Goal: Task Accomplishment & Management: Use online tool/utility

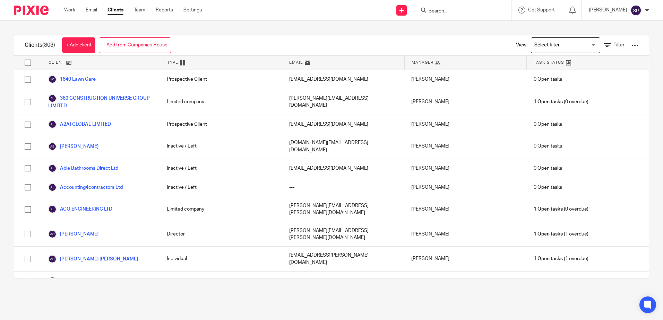
click at [443, 9] on input "Search" at bounding box center [459, 11] width 62 height 6
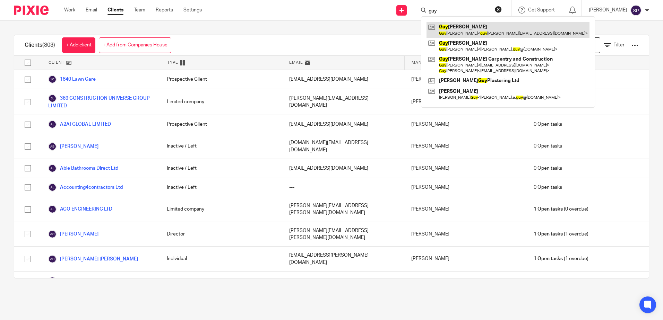
type input "guy"
click at [465, 24] on link at bounding box center [508, 30] width 163 height 16
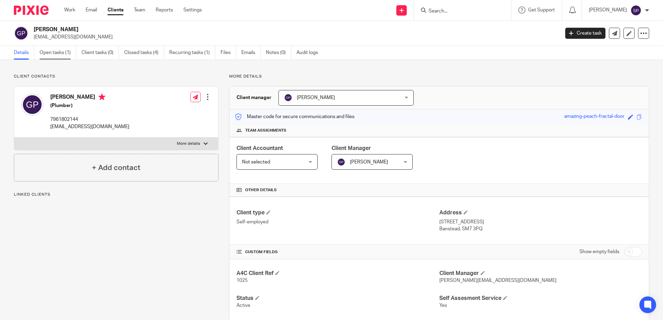
click at [49, 52] on link "Open tasks (1)" at bounding box center [58, 53] width 37 height 14
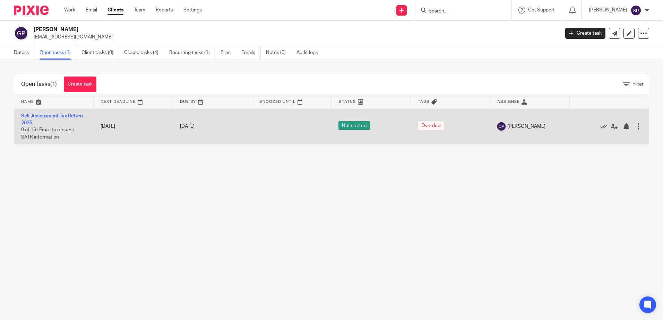
click at [55, 112] on td "Self-Assessment Tax Return 2025 0 of 16 · Email to request SATR information" at bounding box center [53, 126] width 79 height 35
click at [57, 114] on link "Self-Assessment Tax Return 2025" at bounding box center [52, 120] width 62 height 12
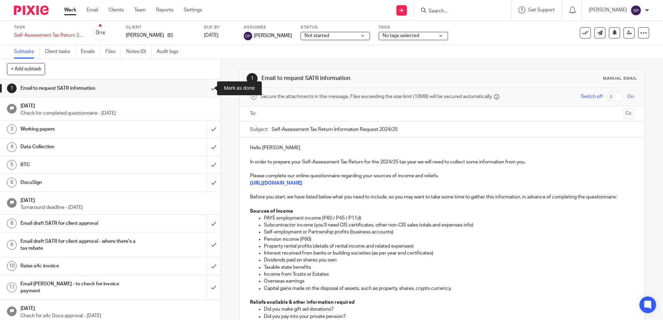
click at [206, 89] on input "submit" at bounding box center [110, 88] width 221 height 17
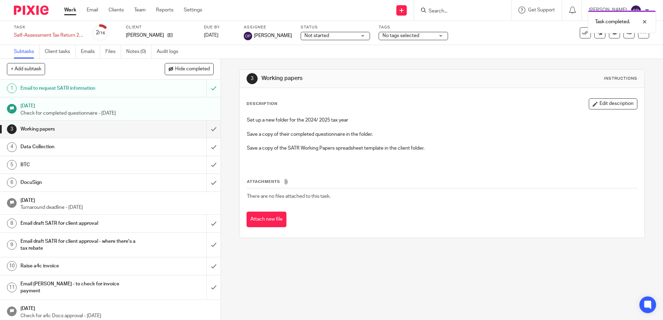
click at [355, 36] on div "Not started Not started" at bounding box center [335, 36] width 69 height 8
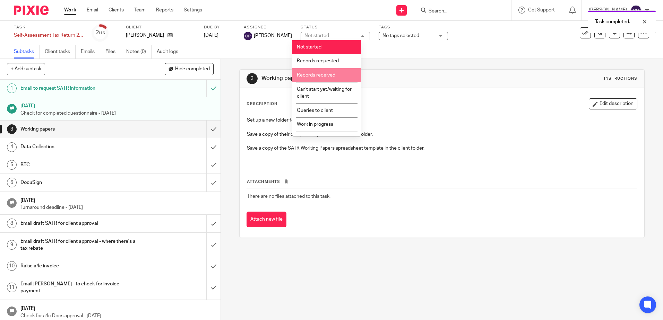
click at [321, 74] on span "Records received" at bounding box center [316, 75] width 38 height 5
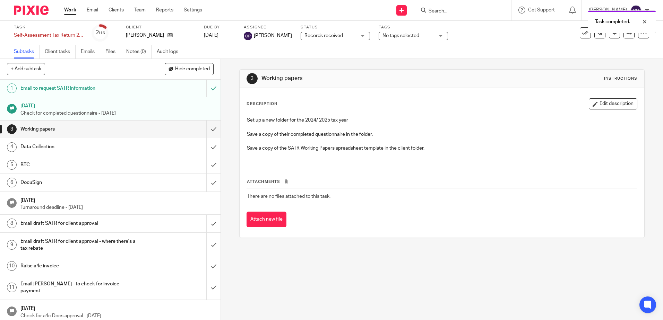
click at [234, 137] on div "3 Working papers Instructions Description Edit description Set up a new folder …" at bounding box center [442, 189] width 442 height 261
